Goal: Task Accomplishment & Management: Manage account settings

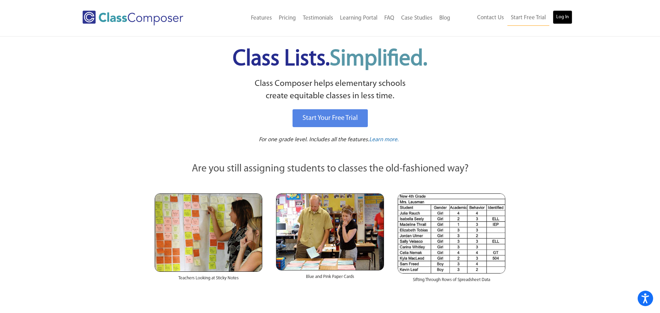
click at [561, 19] on link "Log In" at bounding box center [563, 17] width 20 height 14
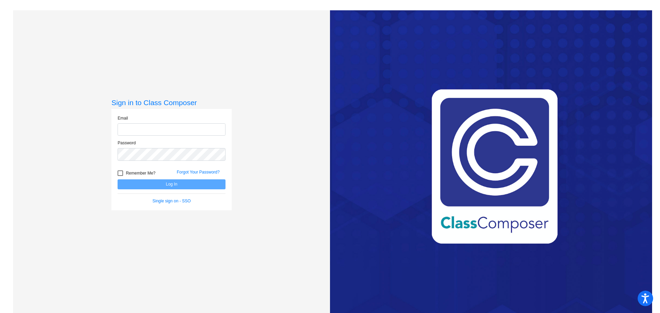
type input "[EMAIL_ADDRESS][PERSON_NAME][DOMAIN_NAME]"
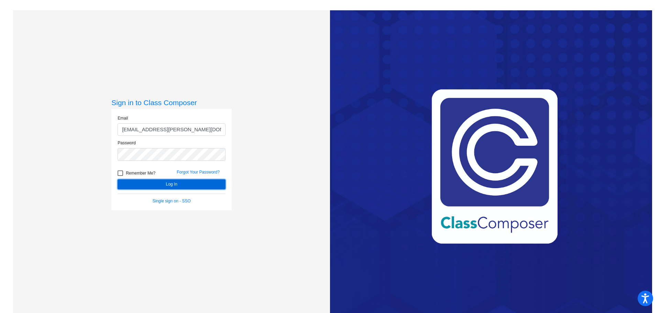
click at [133, 184] on button "Log In" at bounding box center [172, 185] width 108 height 10
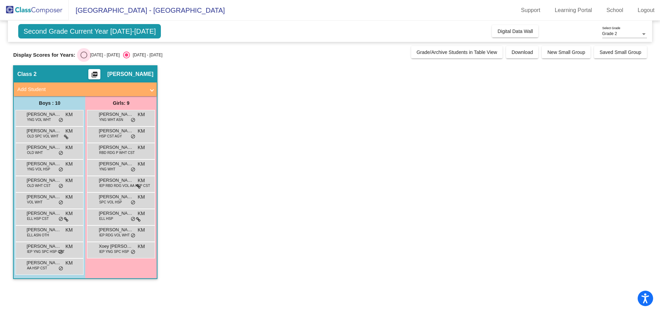
click at [80, 56] on div "Select an option" at bounding box center [83, 55] width 7 height 7
click at [84, 58] on input "[DATE] - [DATE]" at bounding box center [84, 58] width 0 height 0
radio input "true"
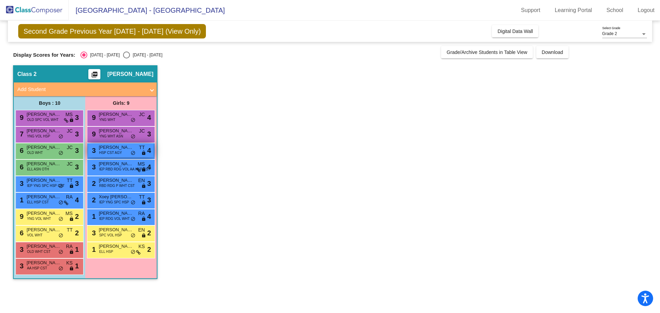
click at [125, 153] on div "3 Avinna Garza HSP CST AGY TT lock do_not_disturb_alt 4" at bounding box center [121, 150] width 66 height 14
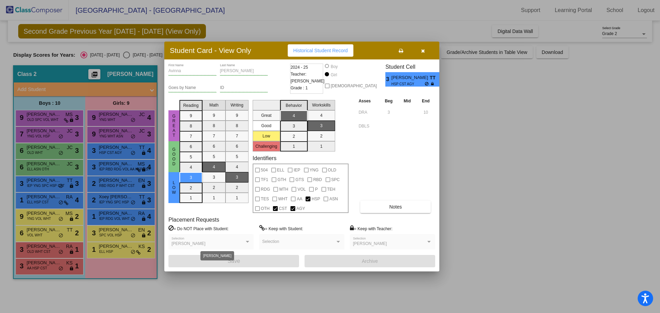
click at [237, 245] on div "[PERSON_NAME]" at bounding box center [208, 244] width 73 height 5
click at [424, 51] on icon "button" at bounding box center [423, 50] width 4 height 5
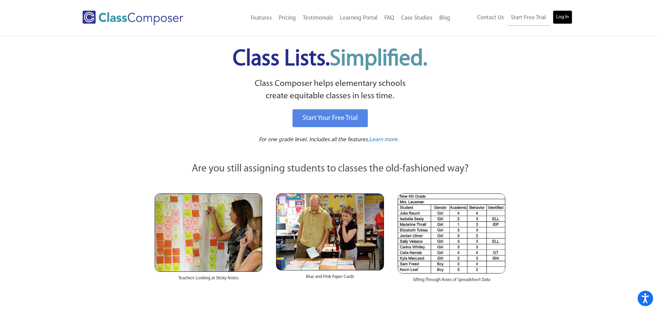
click at [568, 14] on link "Log In" at bounding box center [563, 17] width 20 height 14
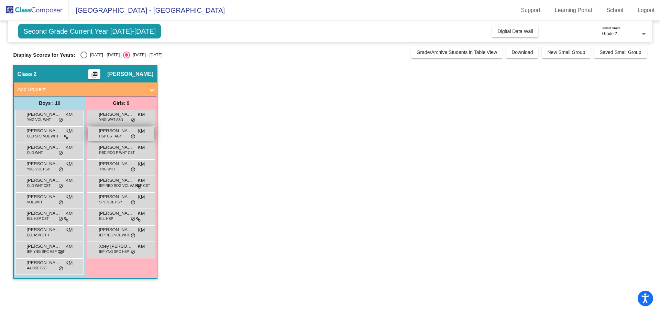
click at [112, 137] on span "HSP CST AGY" at bounding box center [110, 136] width 23 height 5
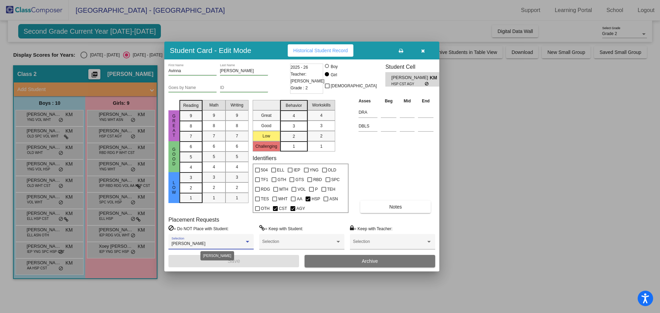
click at [248, 244] on div at bounding box center [248, 242] width 6 height 5
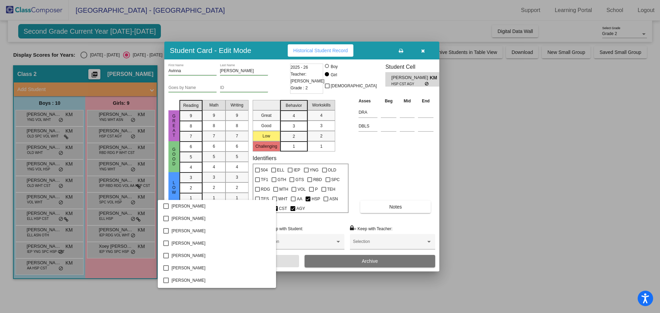
scroll to position [74, 0]
click at [248, 244] on span "[PERSON_NAME]" at bounding box center [221, 244] width 99 height 12
click at [384, 177] on div at bounding box center [330, 156] width 660 height 313
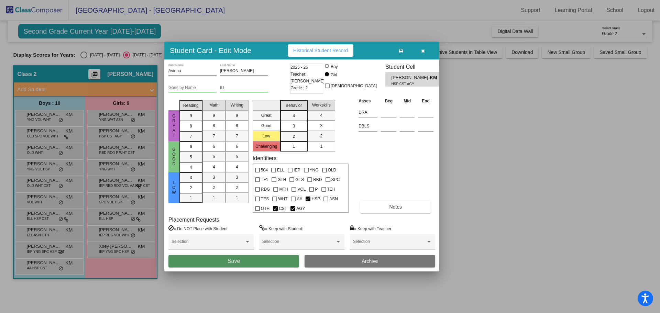
click at [223, 264] on button "Save" at bounding box center [234, 261] width 131 height 12
